Goal: Information Seeking & Learning: Learn about a topic

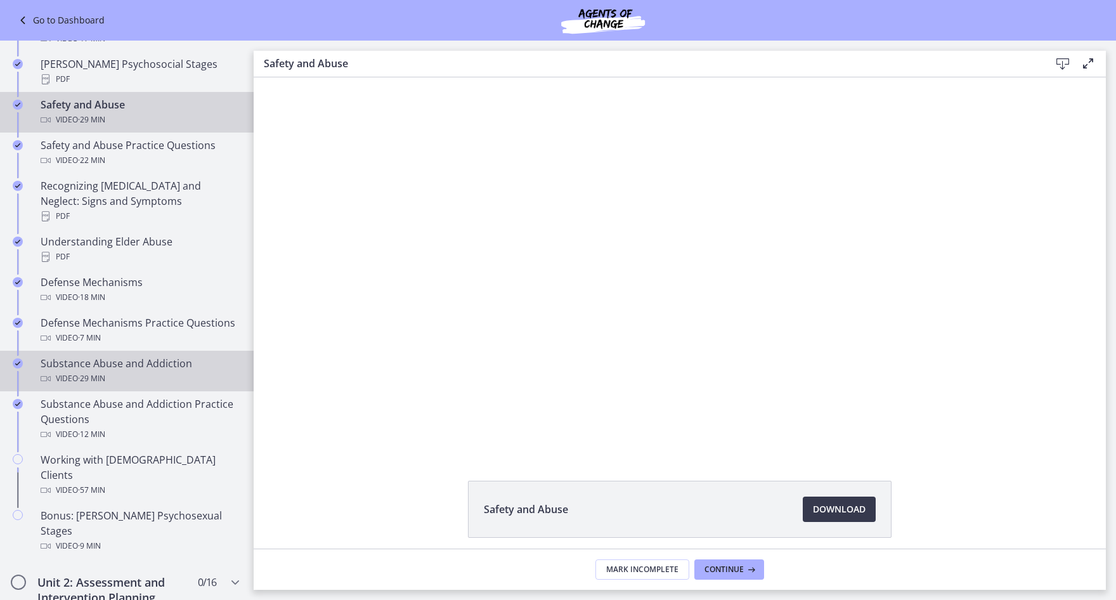
scroll to position [634, 0]
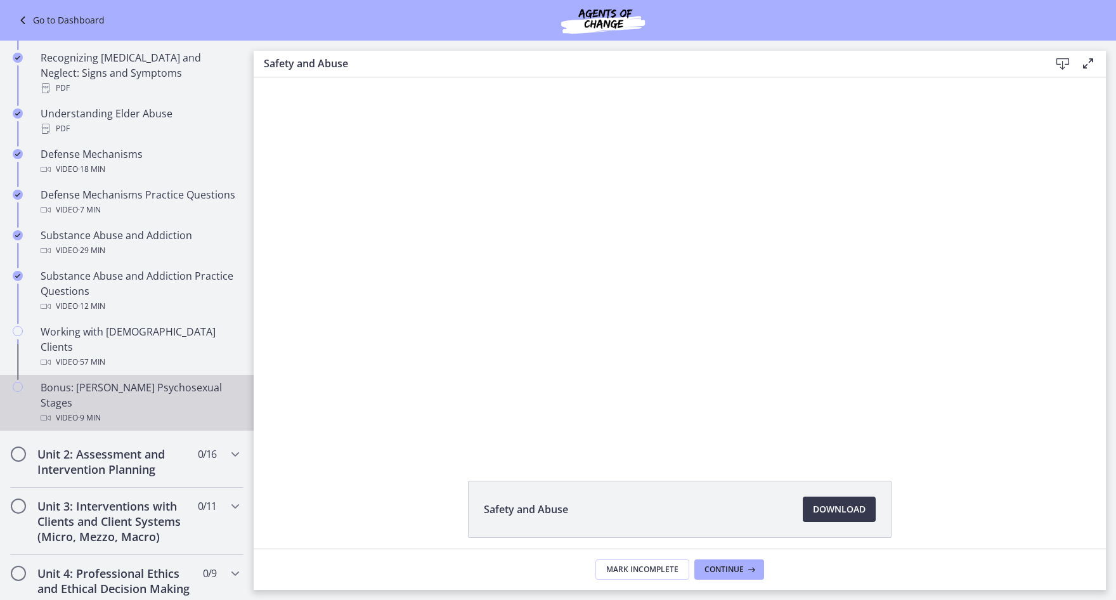
click at [162, 380] on div "Bonus: [PERSON_NAME] Psychosexual Stages Video · 9 min" at bounding box center [140, 403] width 198 height 46
click at [858, 507] on span "Download Opens in a new window" at bounding box center [839, 508] width 53 height 15
click at [721, 570] on icon at bounding box center [725, 569] width 13 height 10
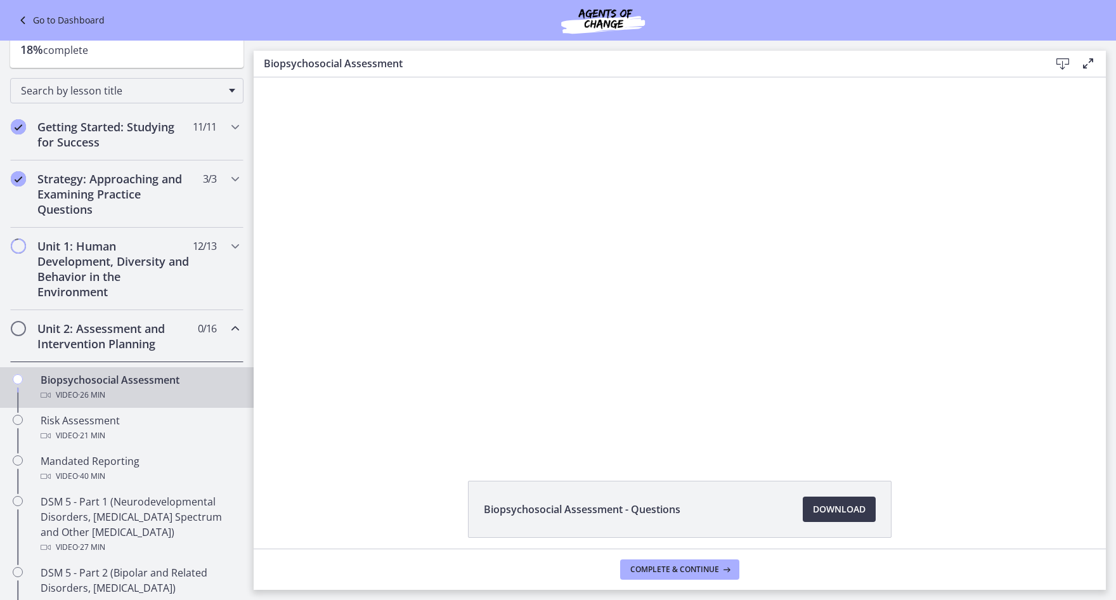
scroll to position [63, 0]
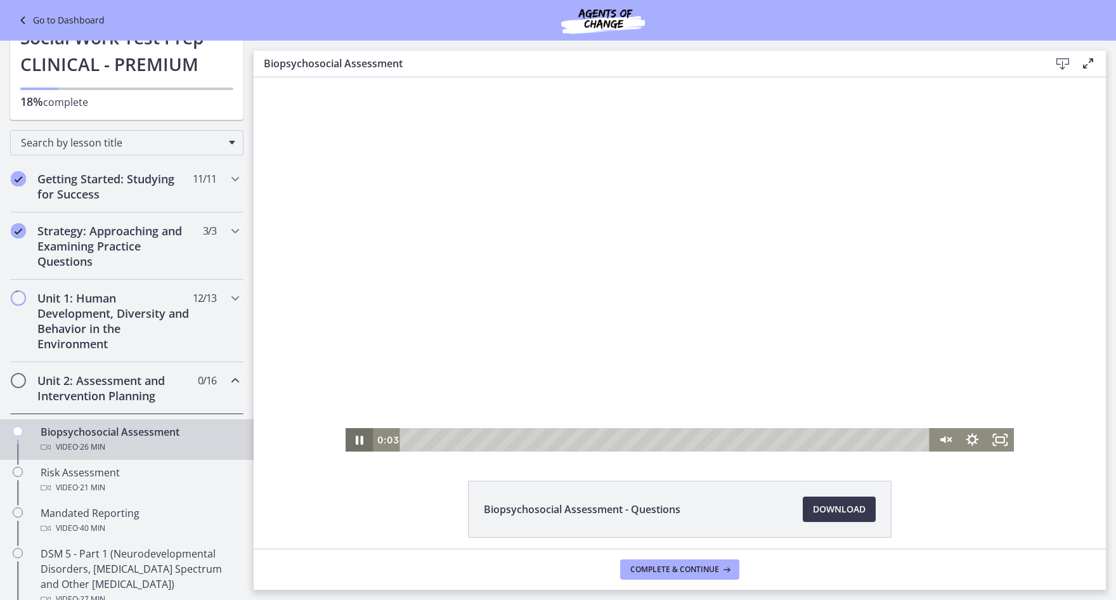
click at [348, 443] on icon "Pause" at bounding box center [360, 439] width 28 height 23
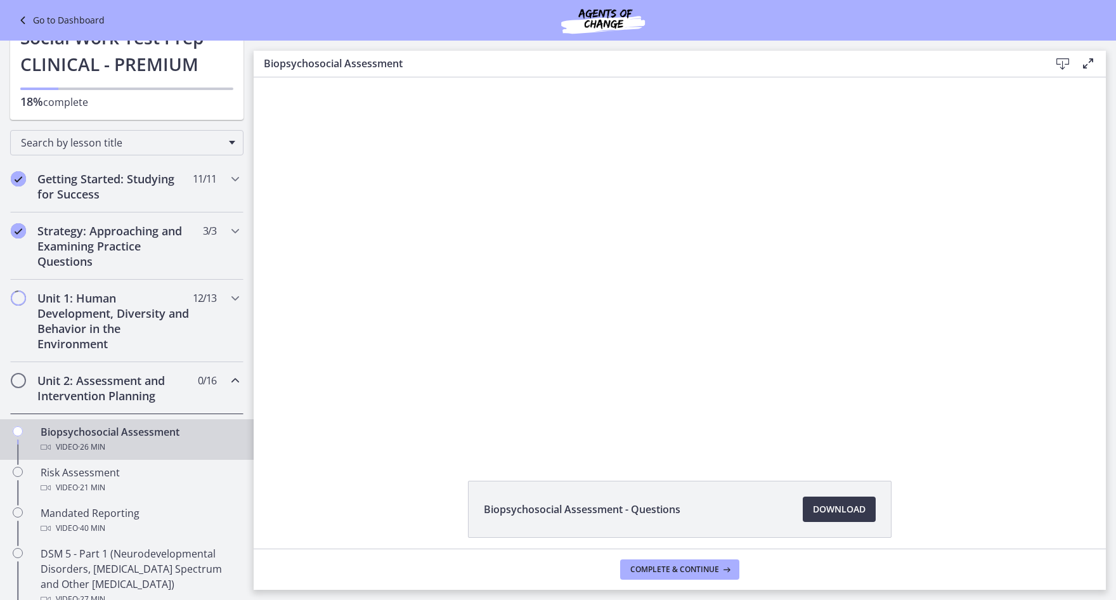
click at [228, 378] on icon "Chapters" at bounding box center [235, 380] width 15 height 15
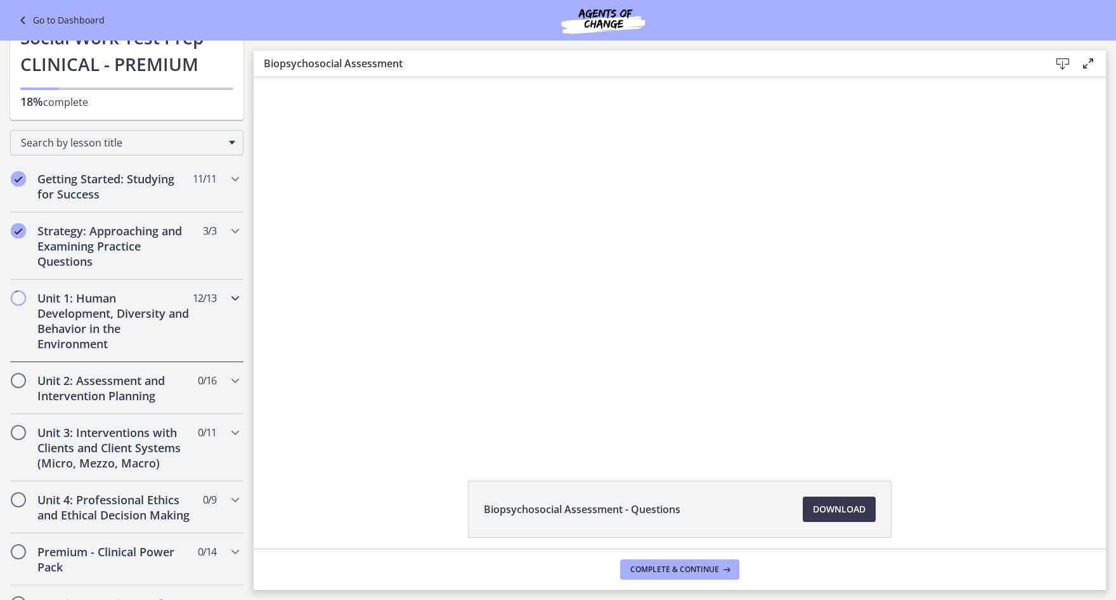
click at [184, 333] on div "Unit 1: Human Development, Diversity and Behavior in the Environment 12 / 13 Co…" at bounding box center [126, 321] width 233 height 82
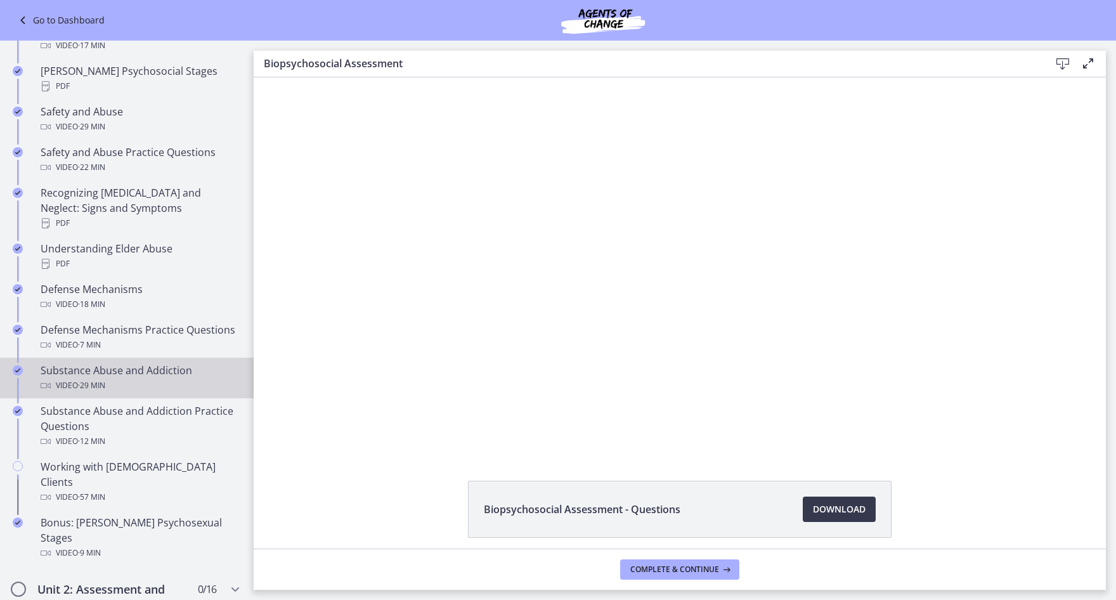
scroll to position [634, 0]
